Goal: Navigation & Orientation: Find specific page/section

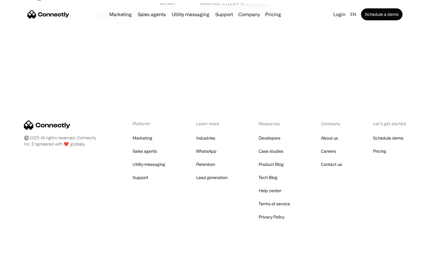
scroll to position [1146, 0]
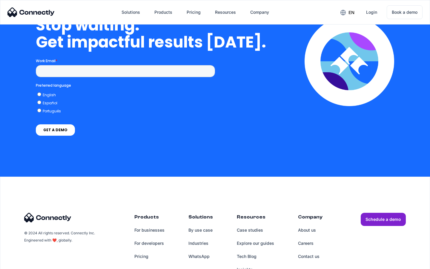
scroll to position [1735, 0]
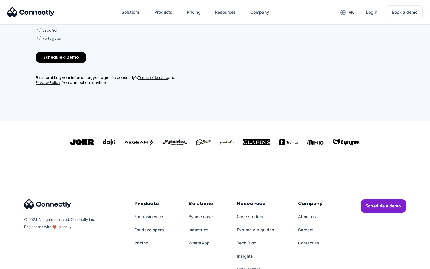
scroll to position [256, 0]
